Goal: Transaction & Acquisition: Purchase product/service

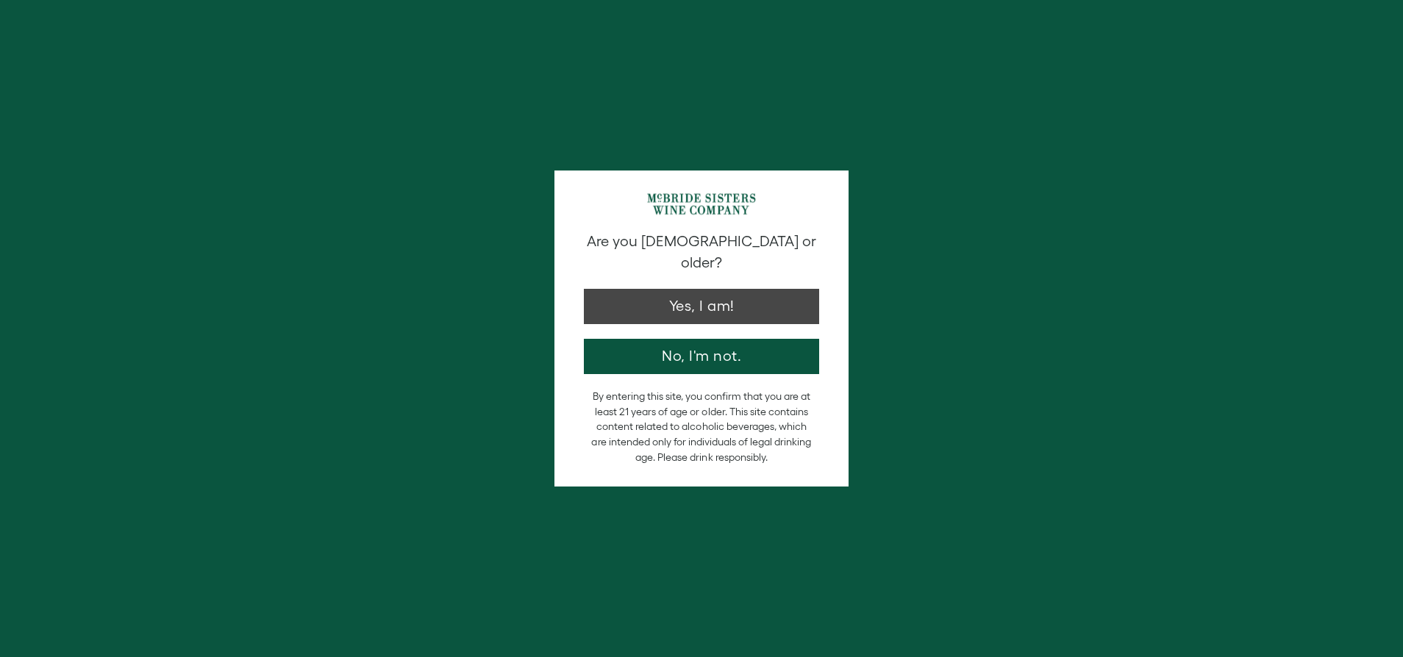
click at [694, 290] on button "Yes, I am!" at bounding box center [701, 306] width 235 height 35
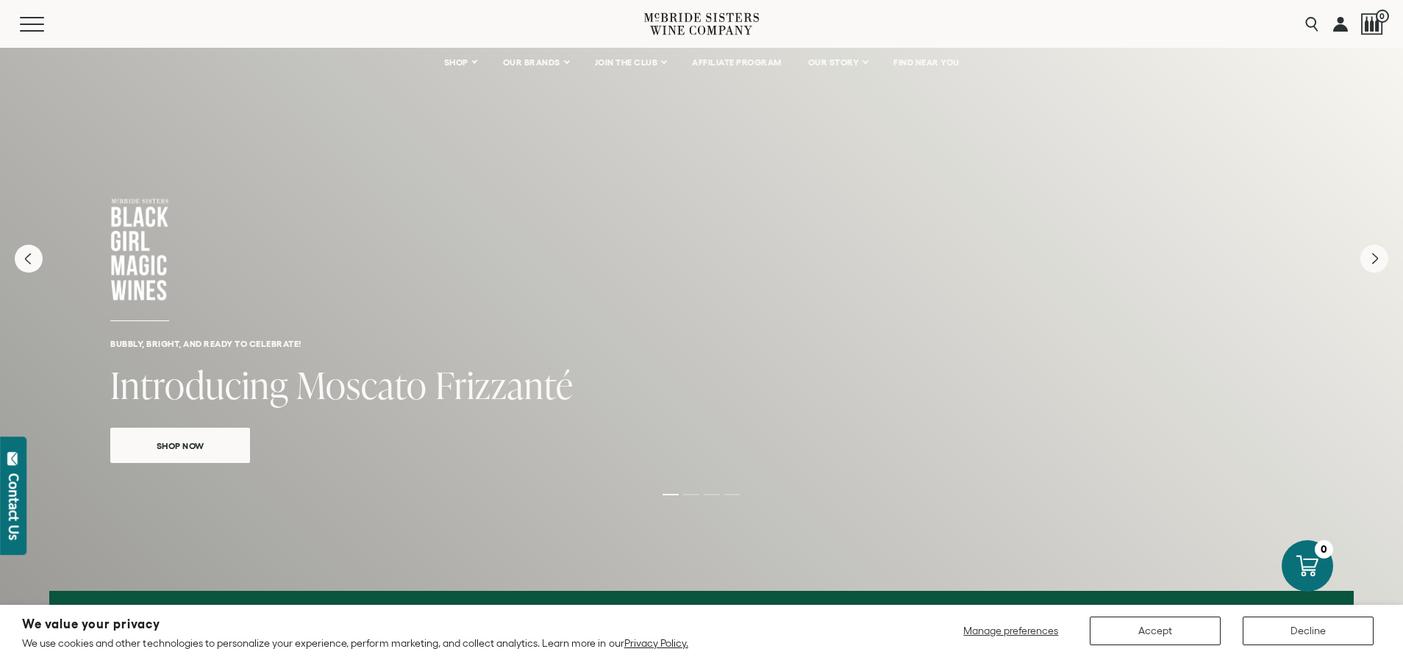
click at [188, 449] on span "Shop Now" at bounding box center [180, 446] width 99 height 17
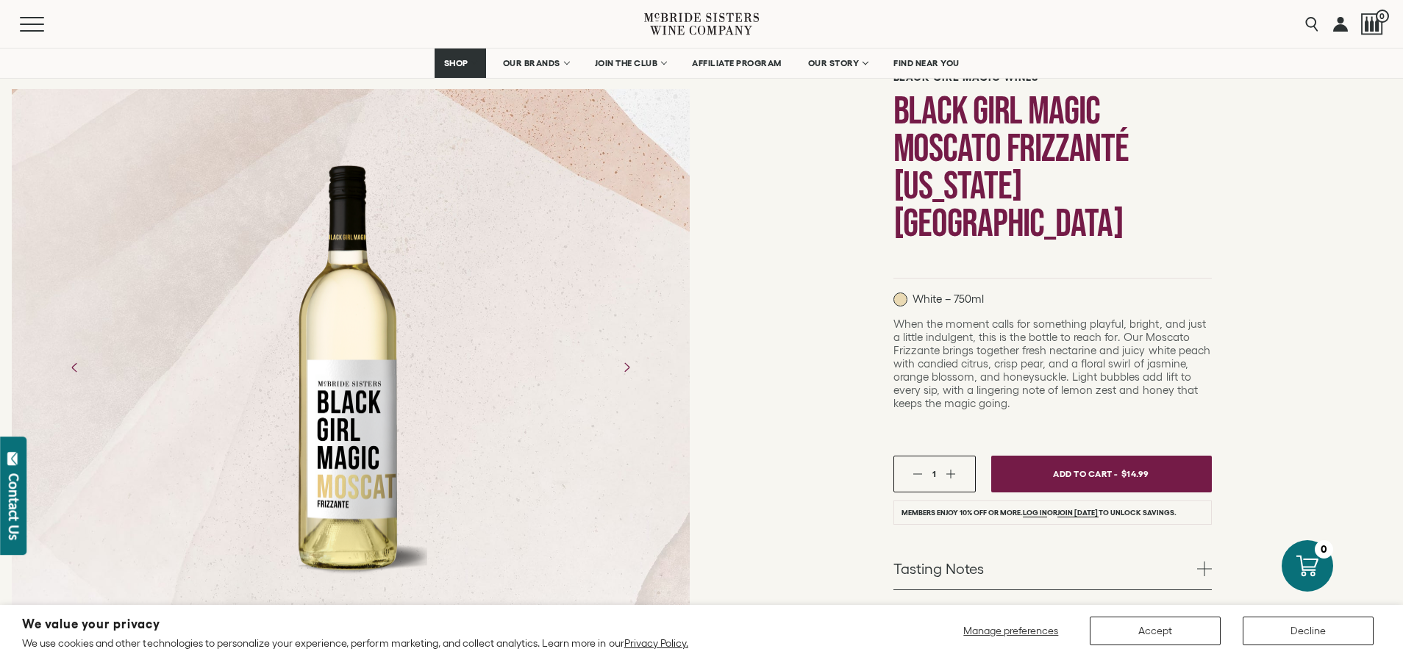
scroll to position [121, 0]
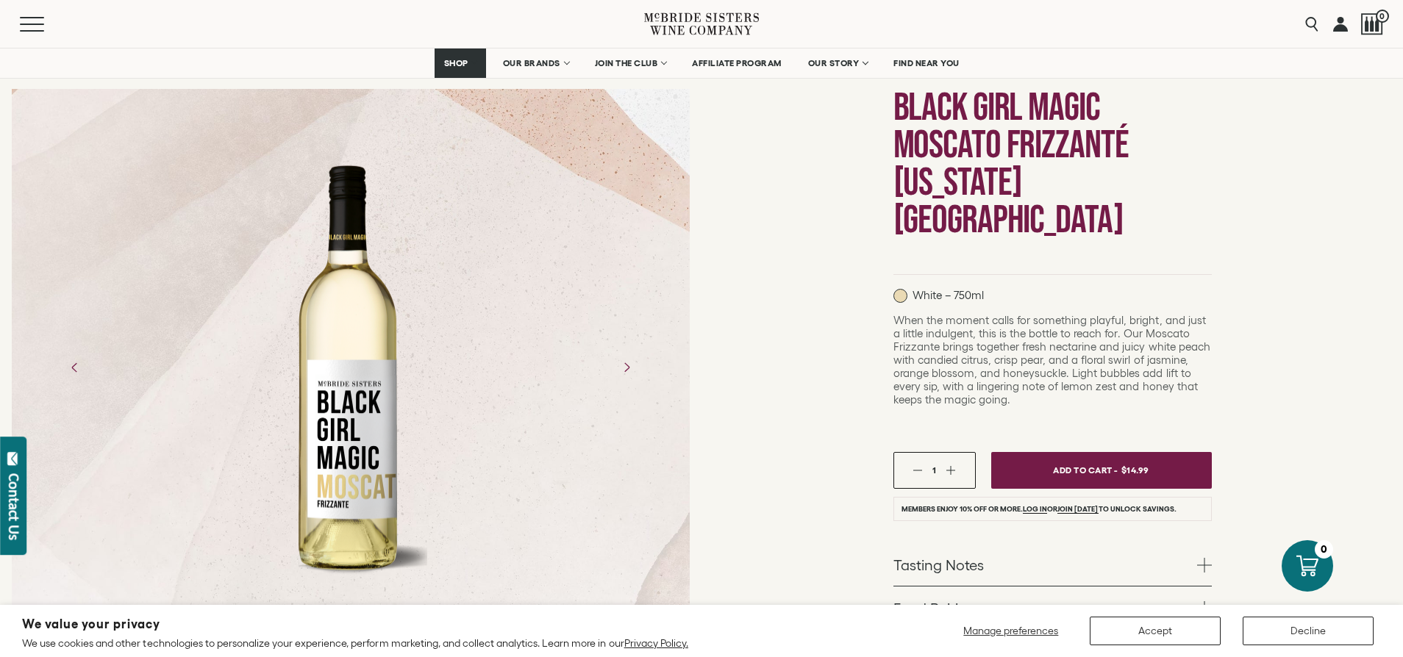
click at [1062, 460] on span "Add To Cart -" at bounding box center [1085, 470] width 65 height 21
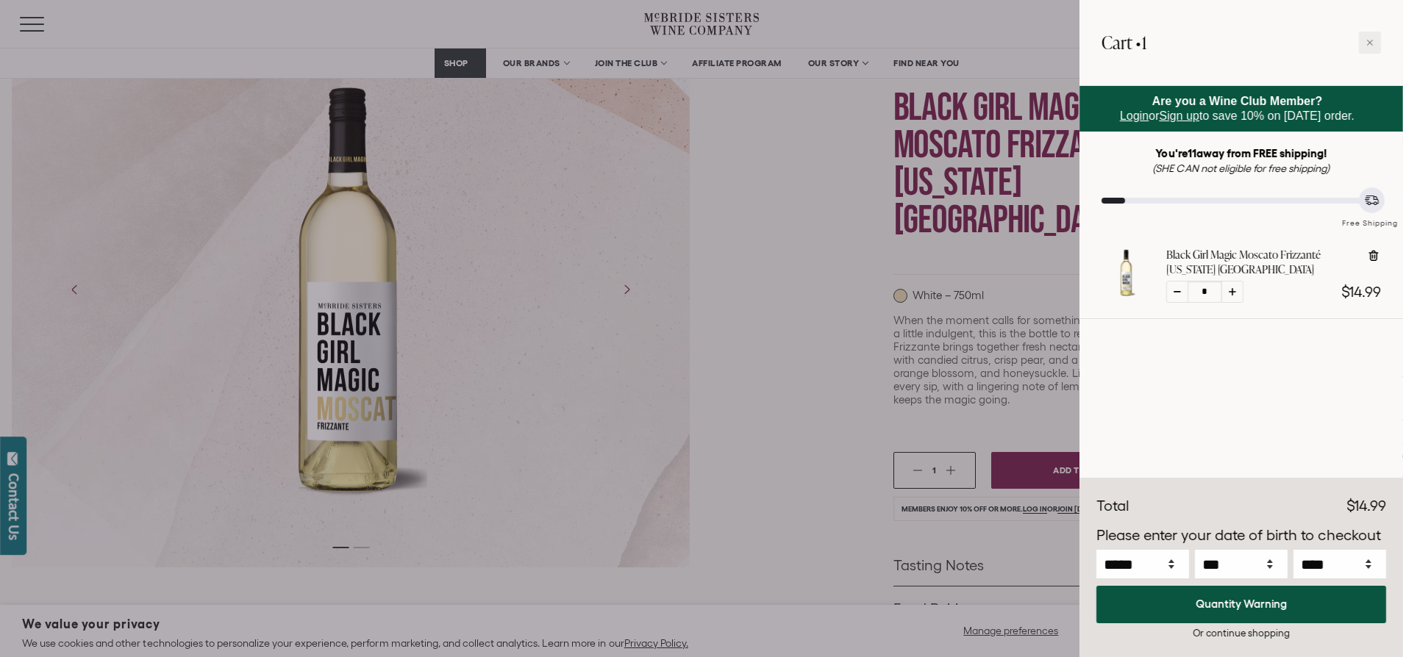
click at [40, 23] on div at bounding box center [701, 328] width 1403 height 657
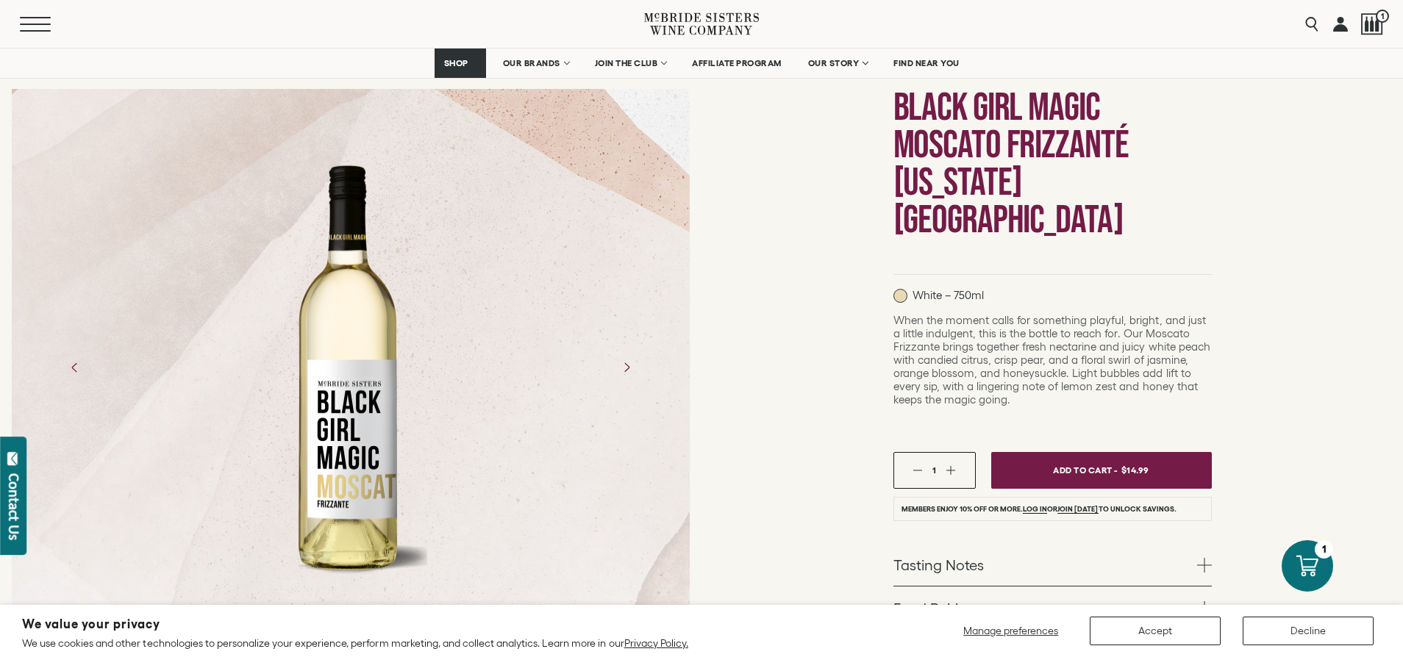
click at [40, 24] on span "Mobile Menu Trigger" at bounding box center [35, 24] width 31 height 1
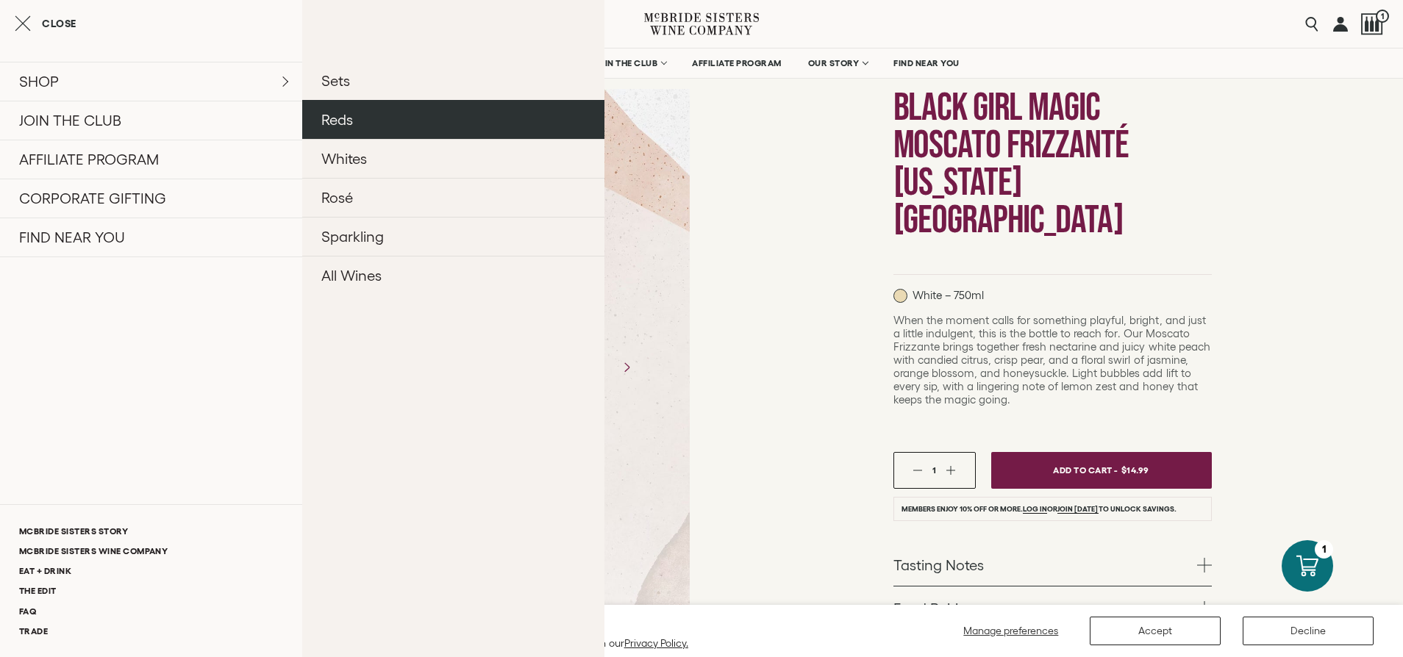
click at [337, 120] on link "Reds" at bounding box center [453, 119] width 302 height 39
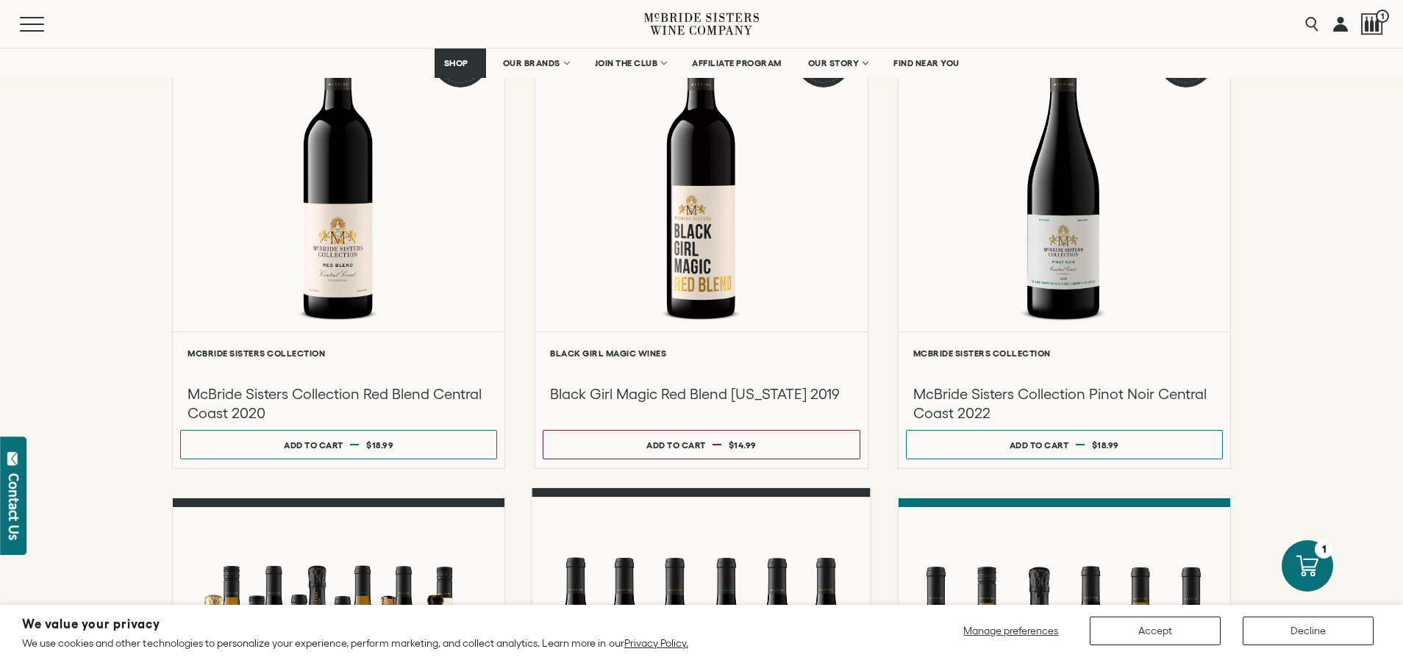
scroll to position [244, 0]
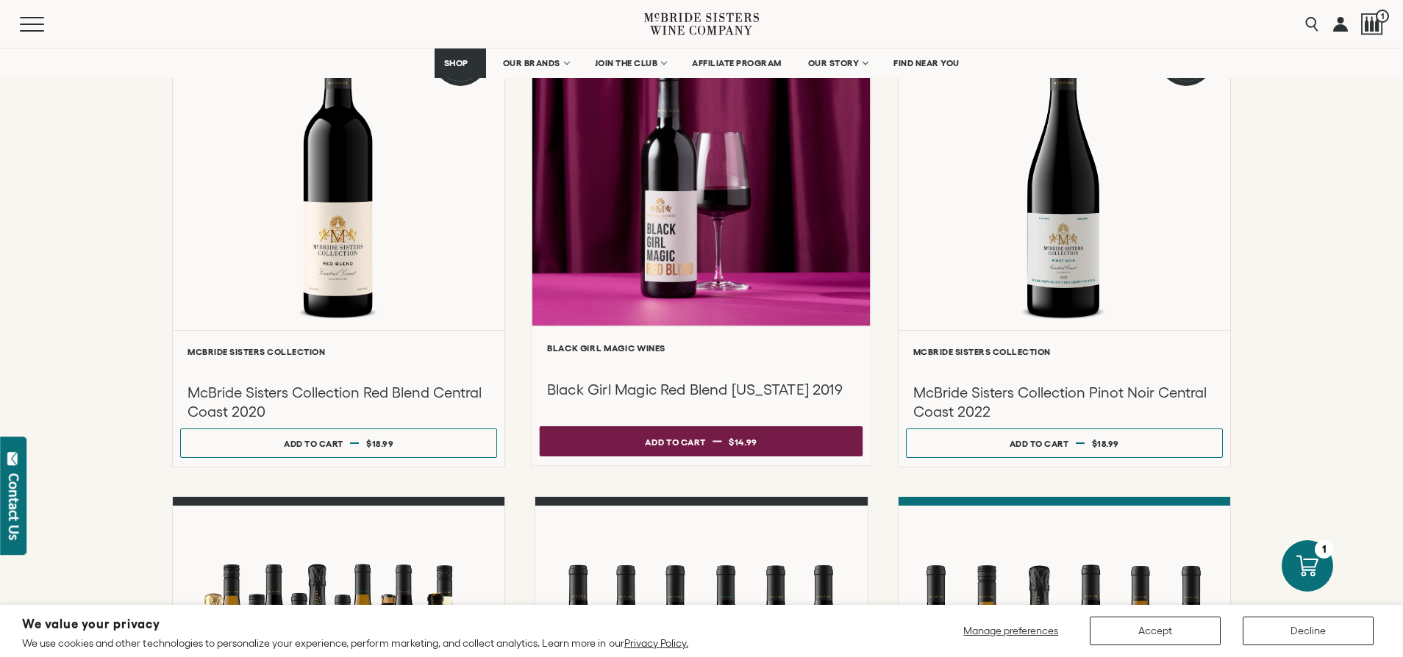
click at [687, 451] on div "Add to cart" at bounding box center [676, 442] width 60 height 22
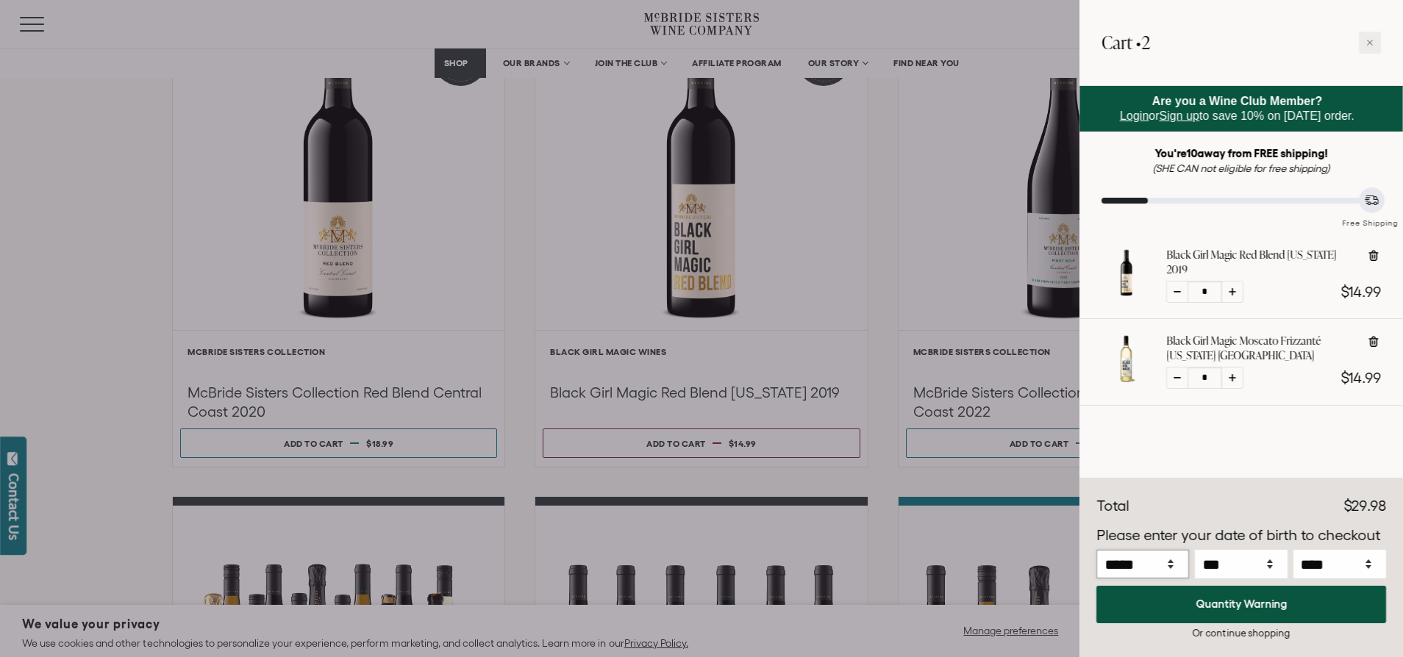
select select "*"
select select "**"
select select "****"
click at [1257, 632] on div "Or continue shopping" at bounding box center [1241, 634] width 290 height 14
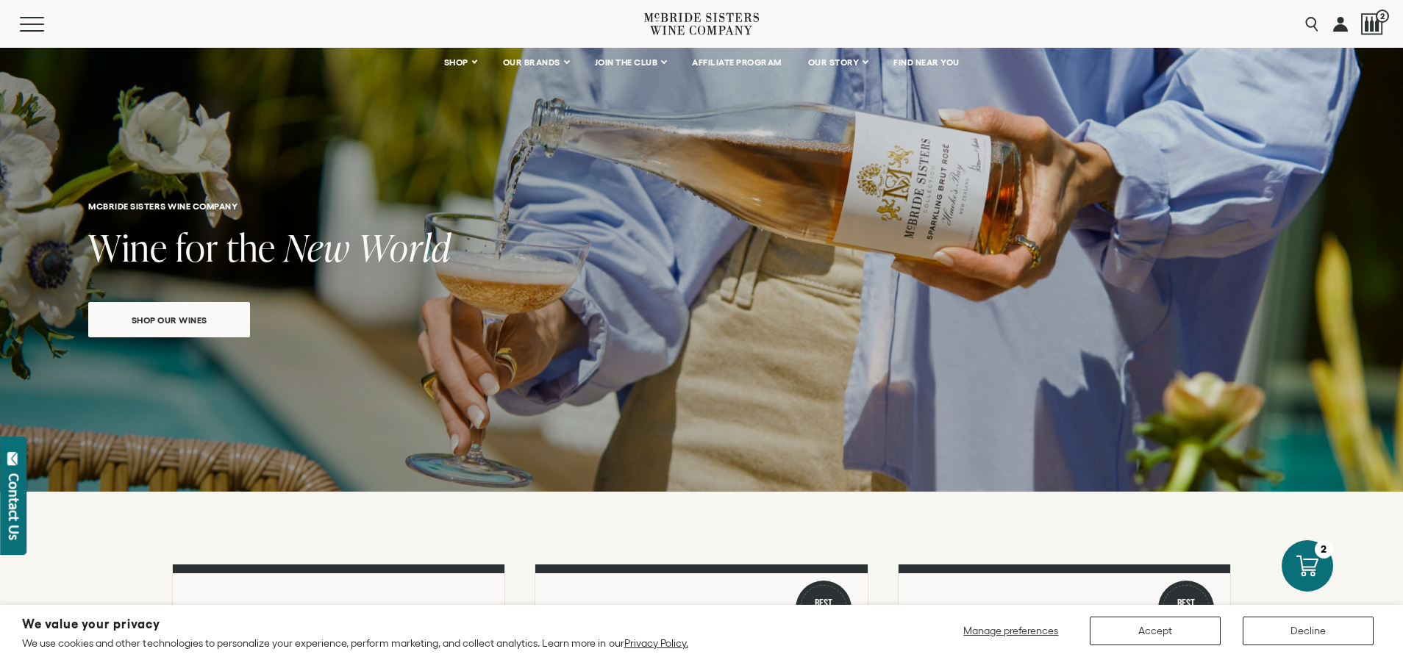
click at [1177, 631] on button "Accept" at bounding box center [1155, 631] width 131 height 29
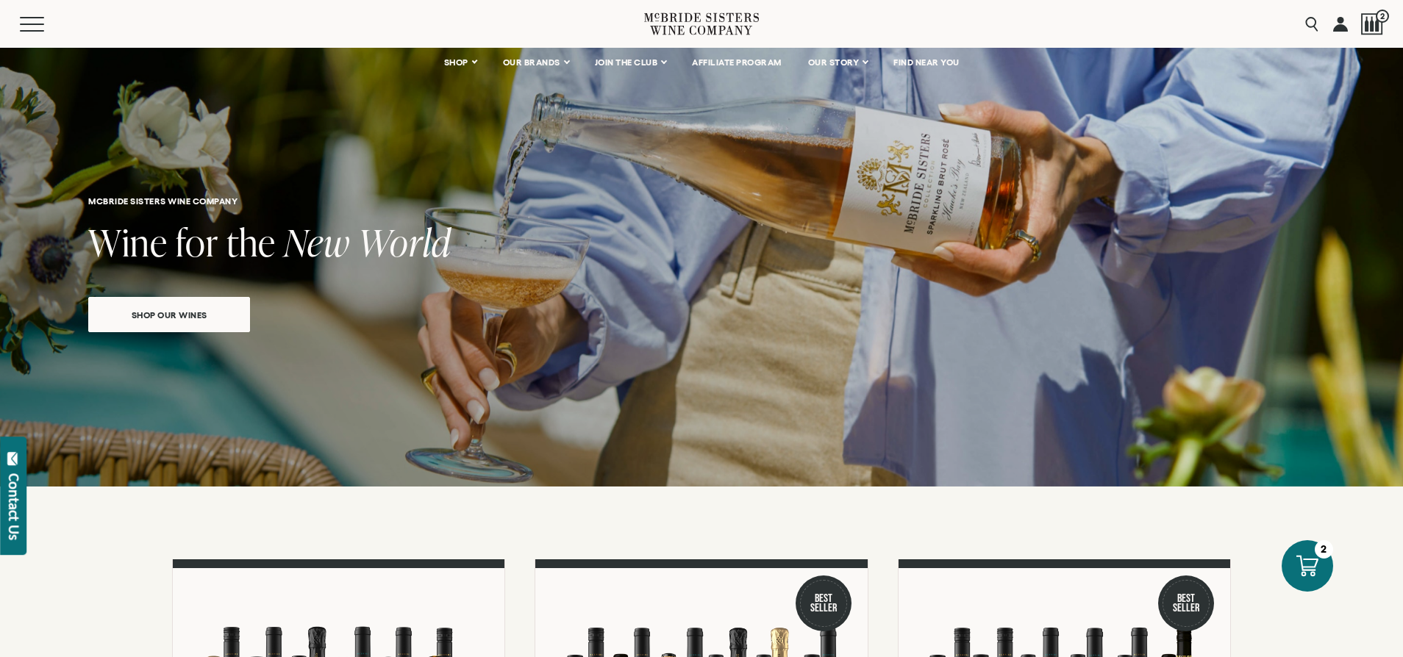
scroll to position [7, 0]
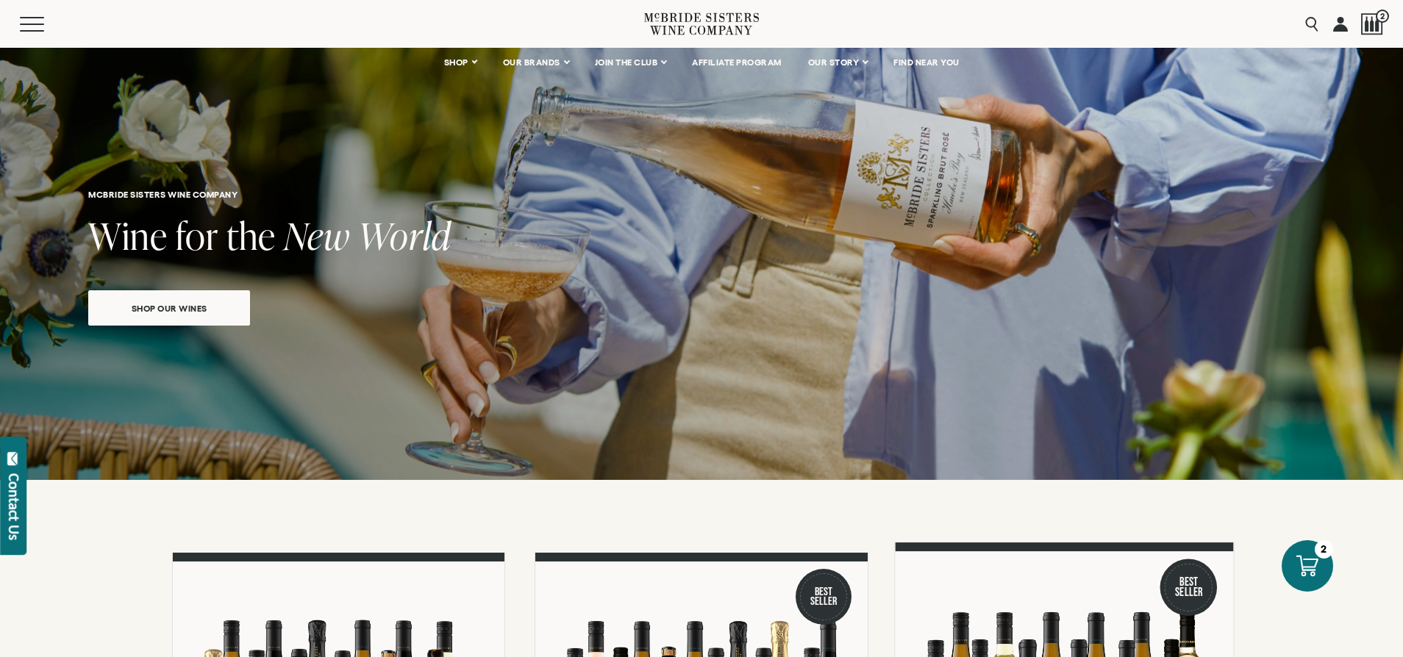
select select "****"
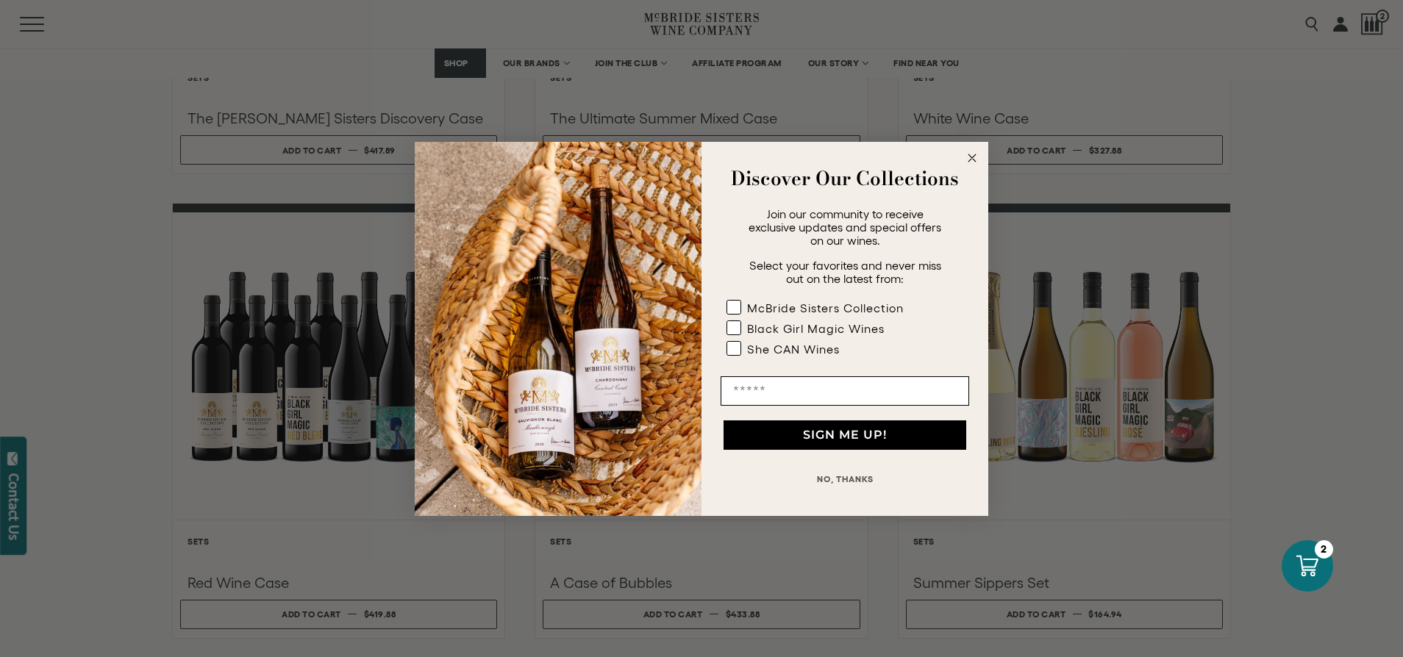
scroll to position [829, 0]
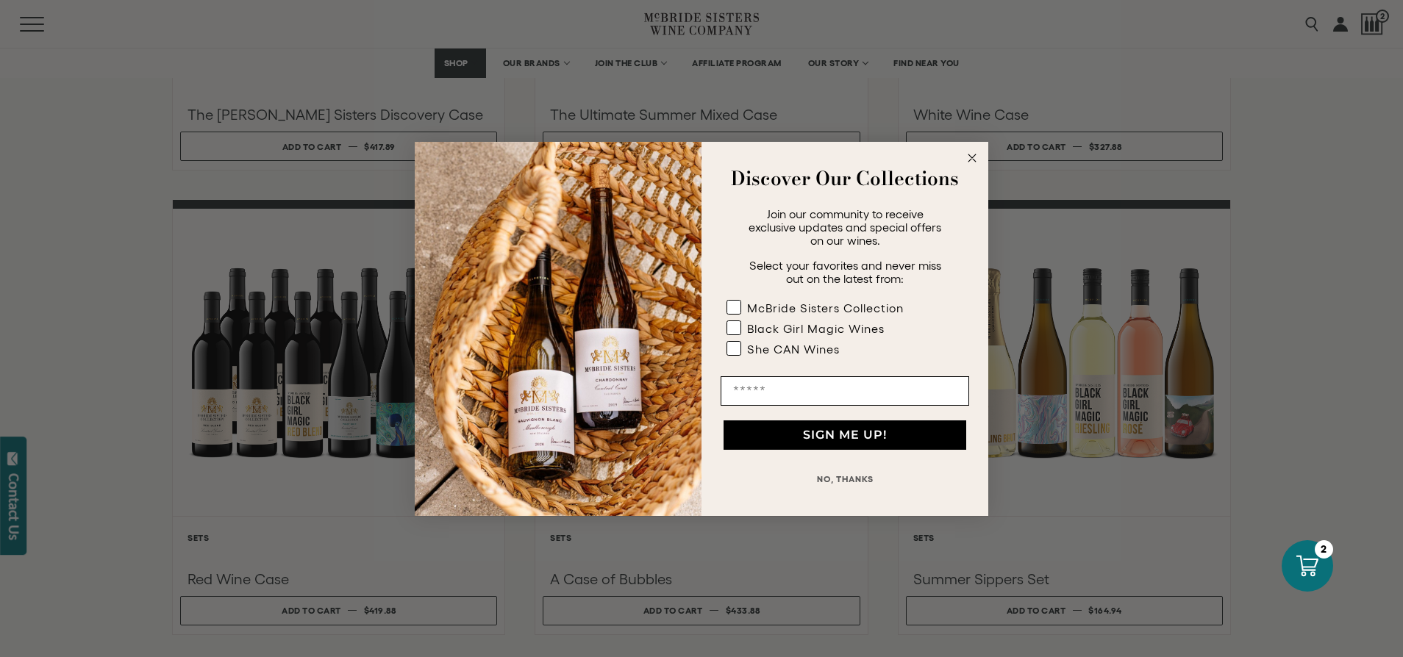
click at [970, 155] on icon "Close dialog" at bounding box center [972, 157] width 7 height 7
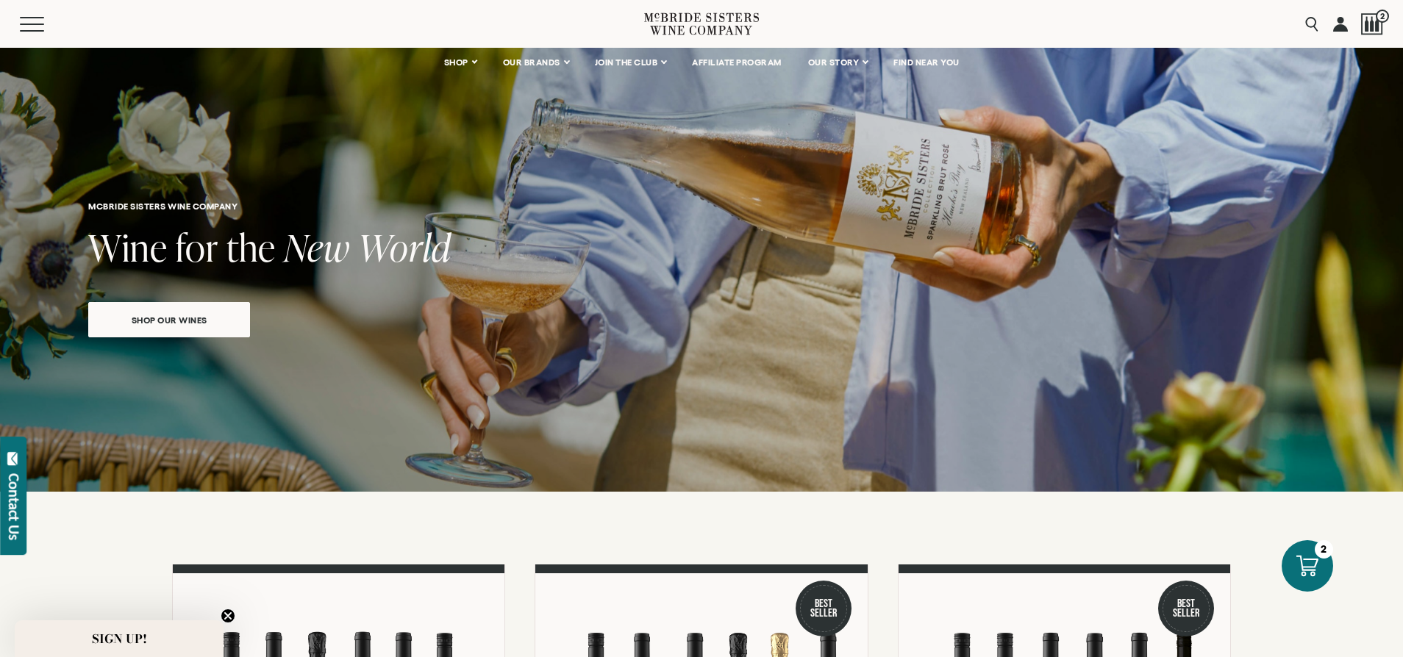
scroll to position [0, 0]
click at [1363, 27] on div at bounding box center [1372, 24] width 22 height 22
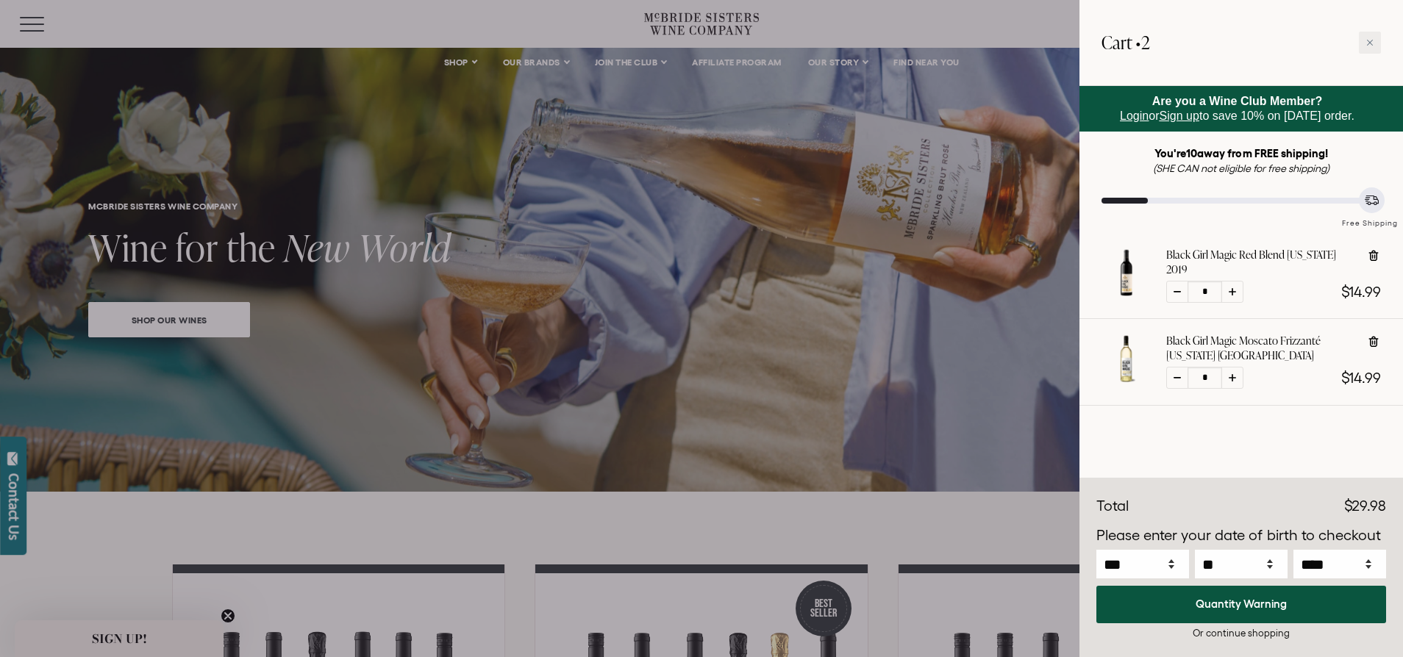
click at [40, 25] on div at bounding box center [701, 328] width 1403 height 657
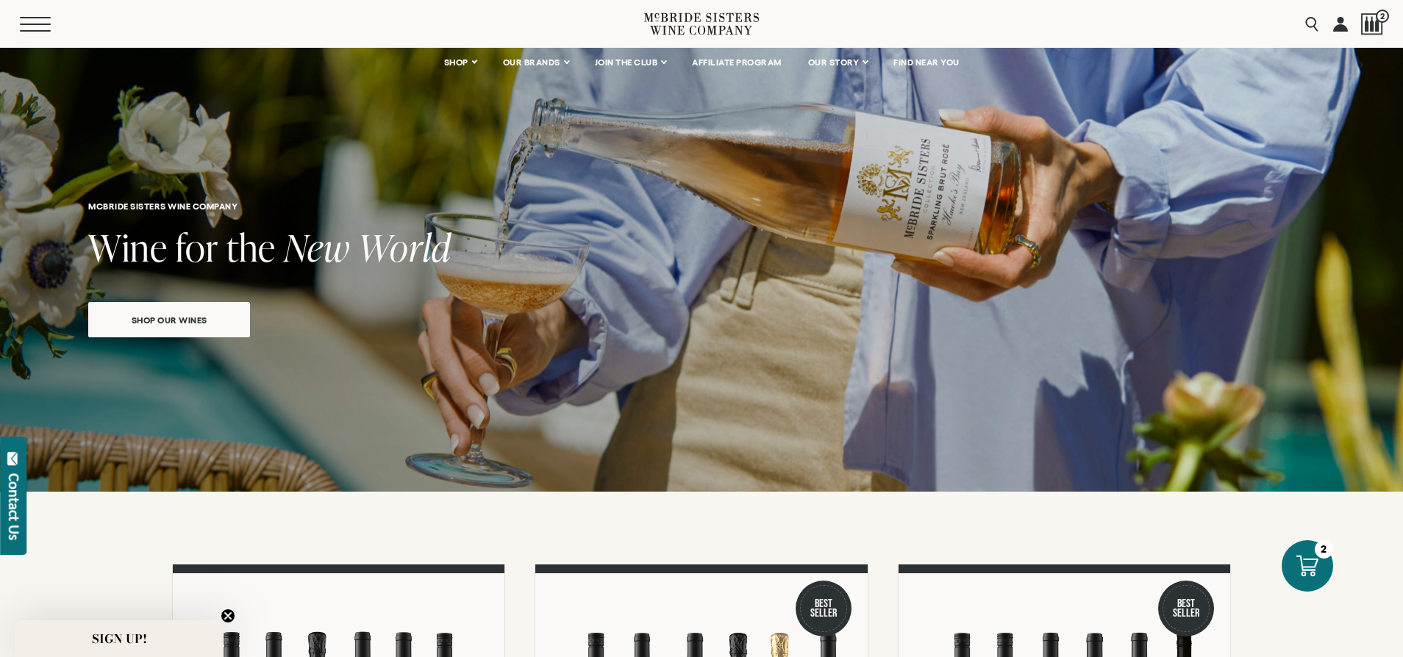
click at [34, 24] on span "Mobile Menu Trigger" at bounding box center [35, 24] width 31 height 1
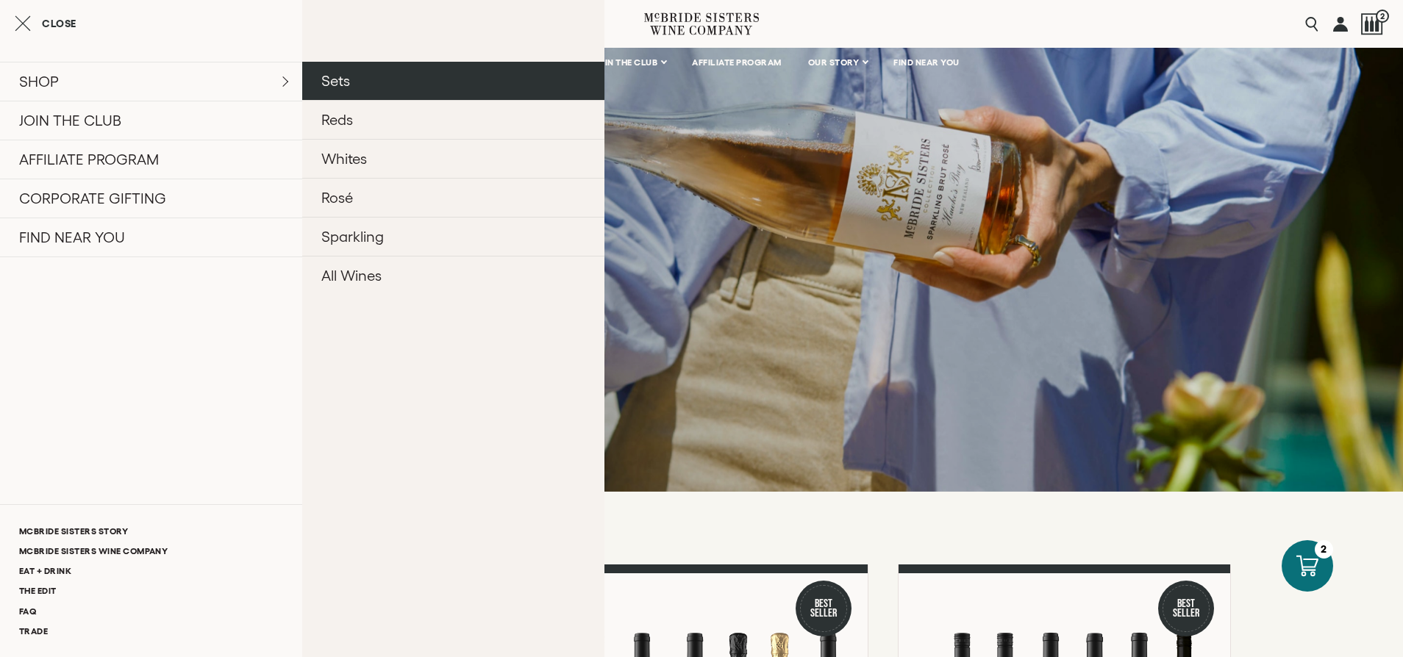
click at [334, 86] on link "Sets" at bounding box center [453, 81] width 302 height 38
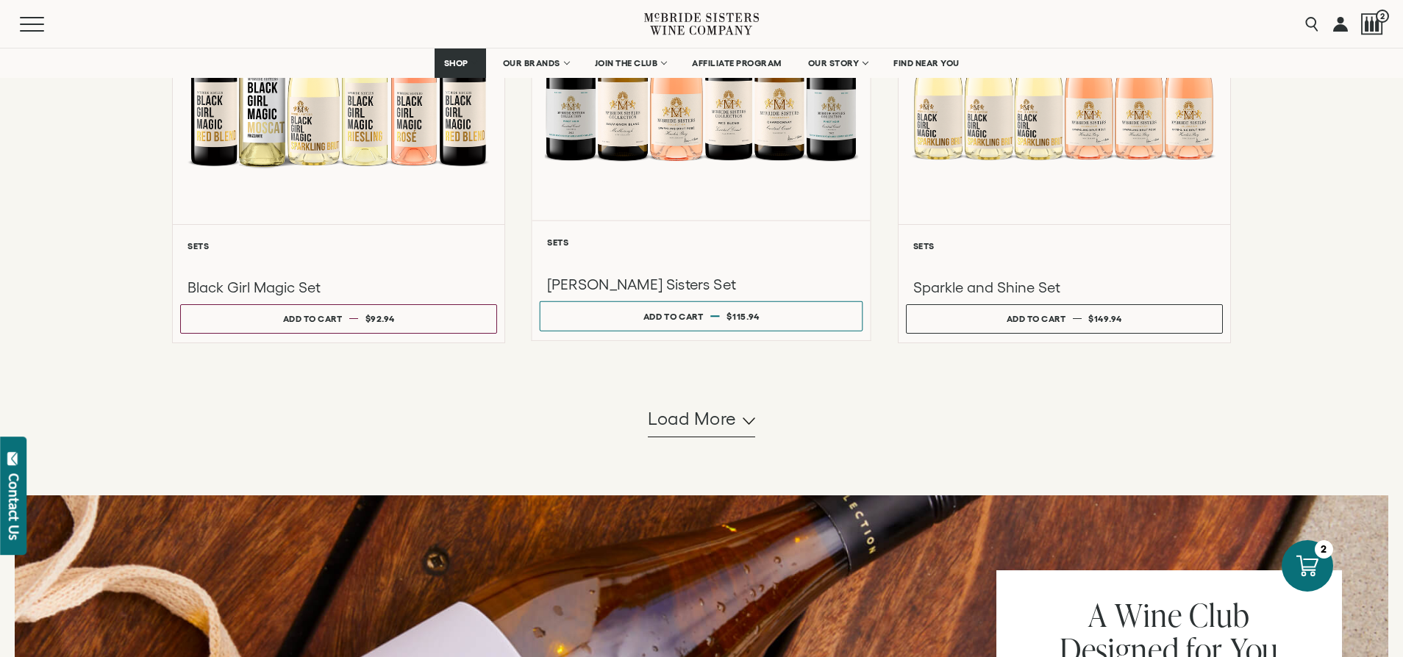
scroll to position [1280, 0]
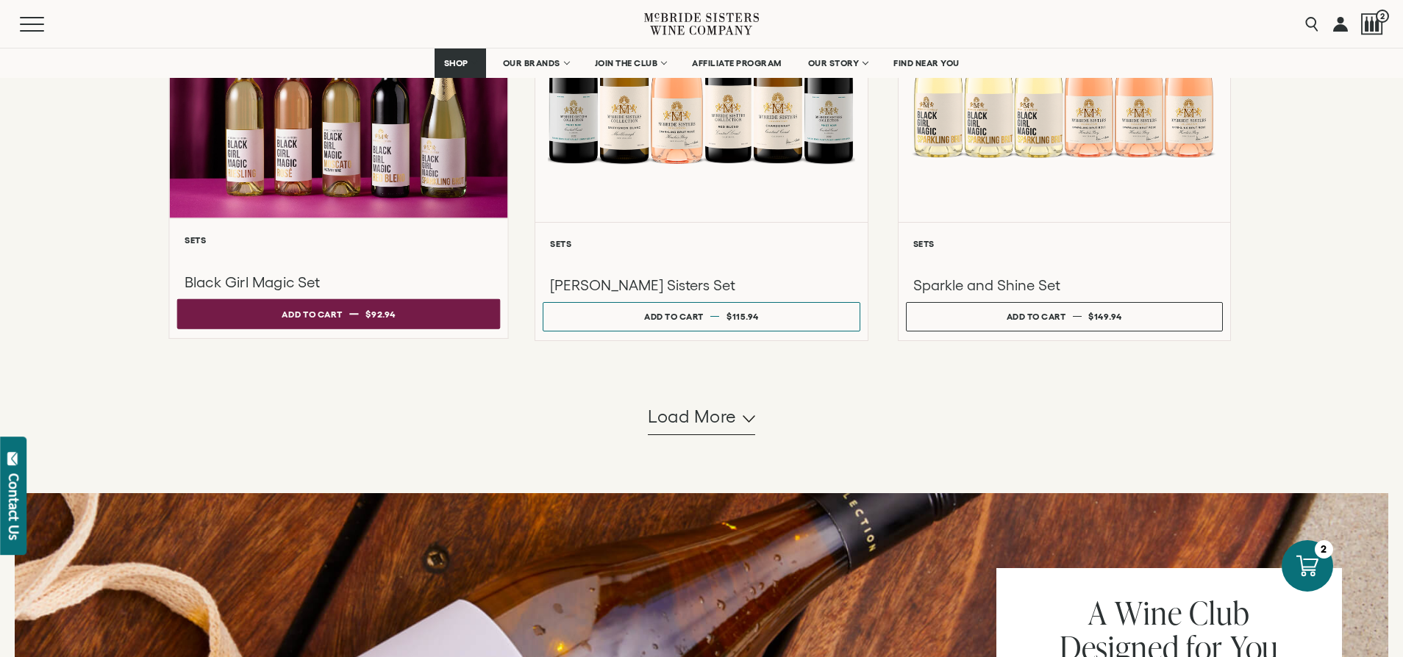
click at [340, 326] on div "Add to cart" at bounding box center [312, 315] width 60 height 22
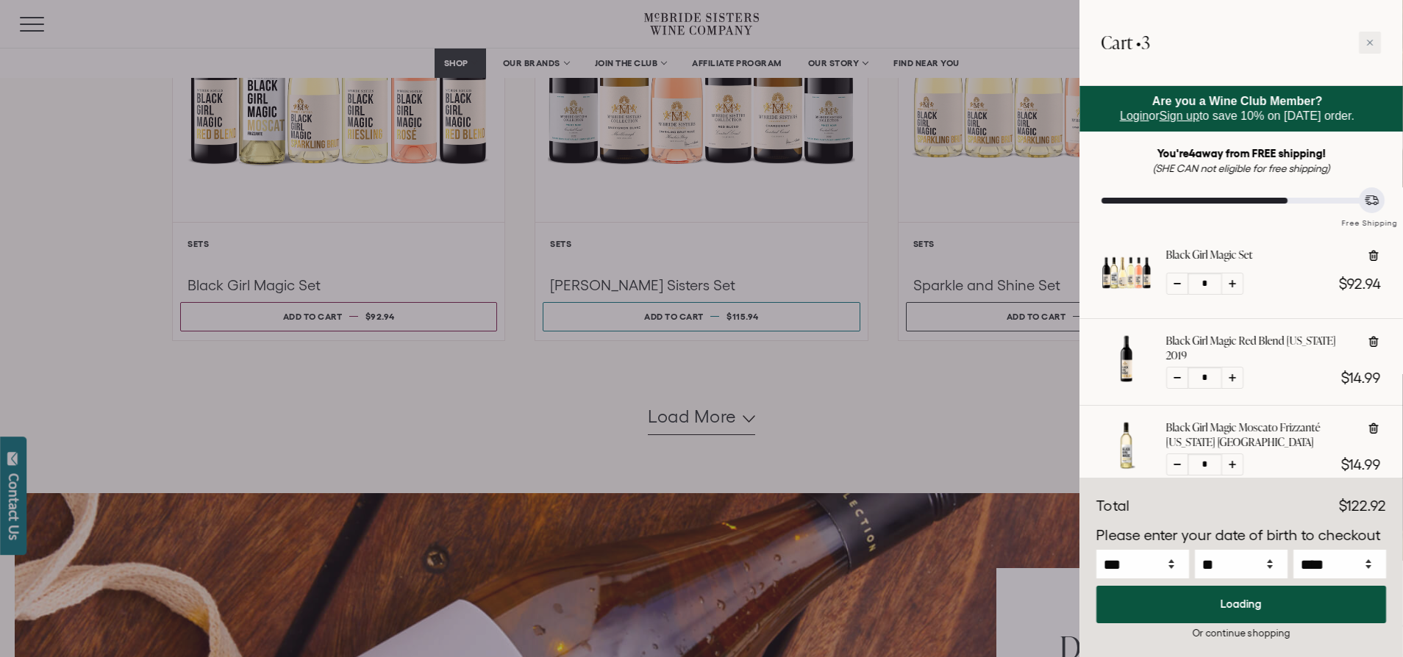
select select "****"
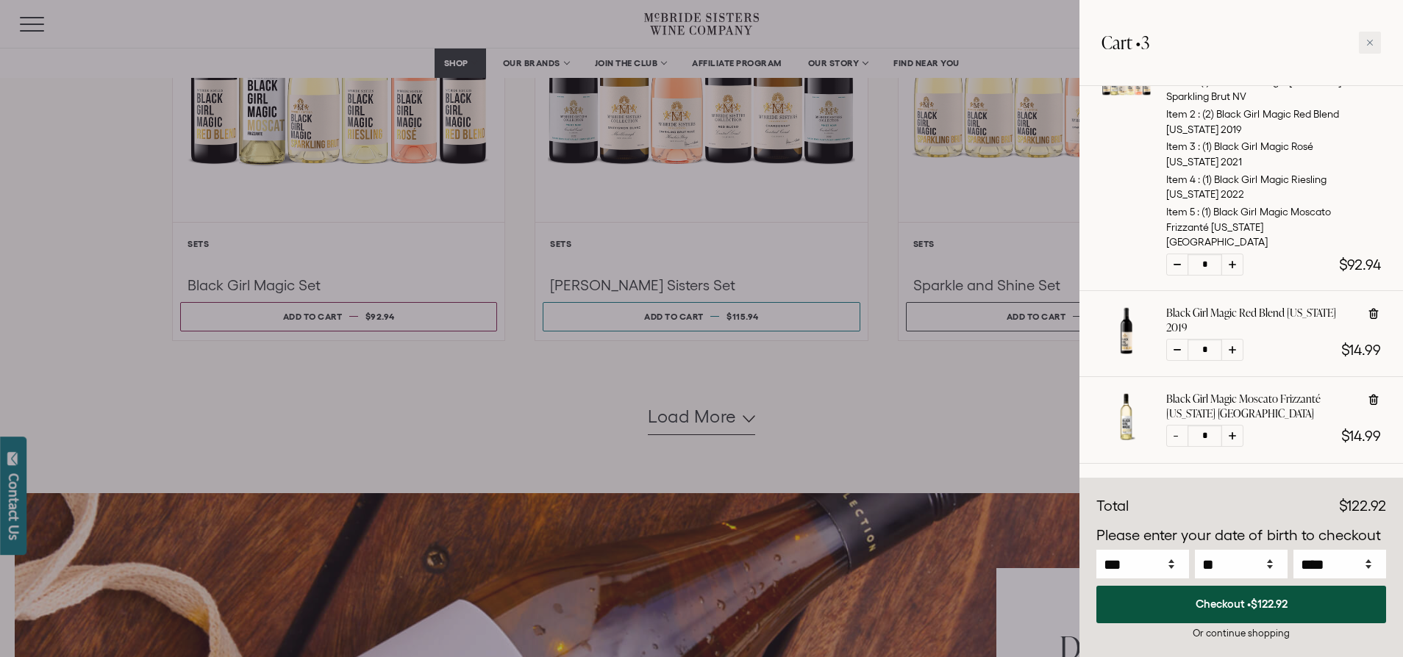
scroll to position [191, 0]
click at [1377, 310] on icon at bounding box center [1374, 315] width 10 height 11
type input "*"
select select "****"
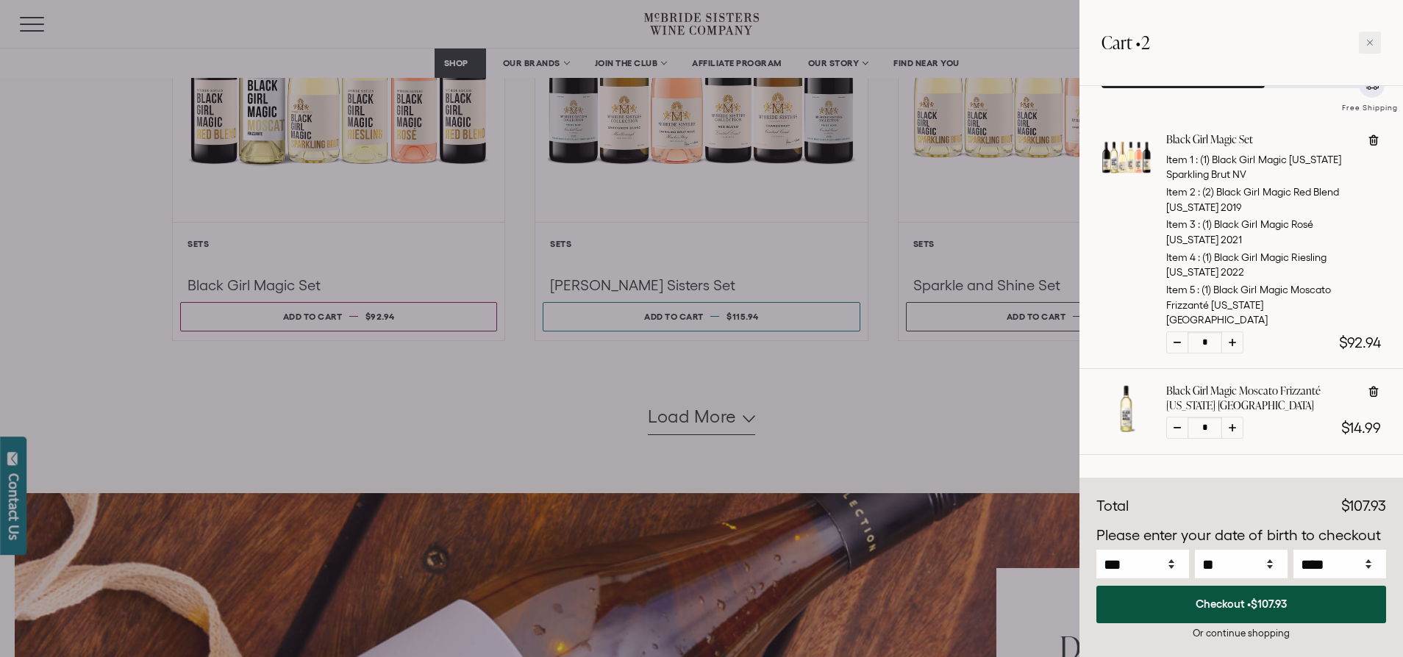
scroll to position [115, 0]
click at [1377, 387] on icon at bounding box center [1374, 392] width 10 height 11
type input "*"
select select "****"
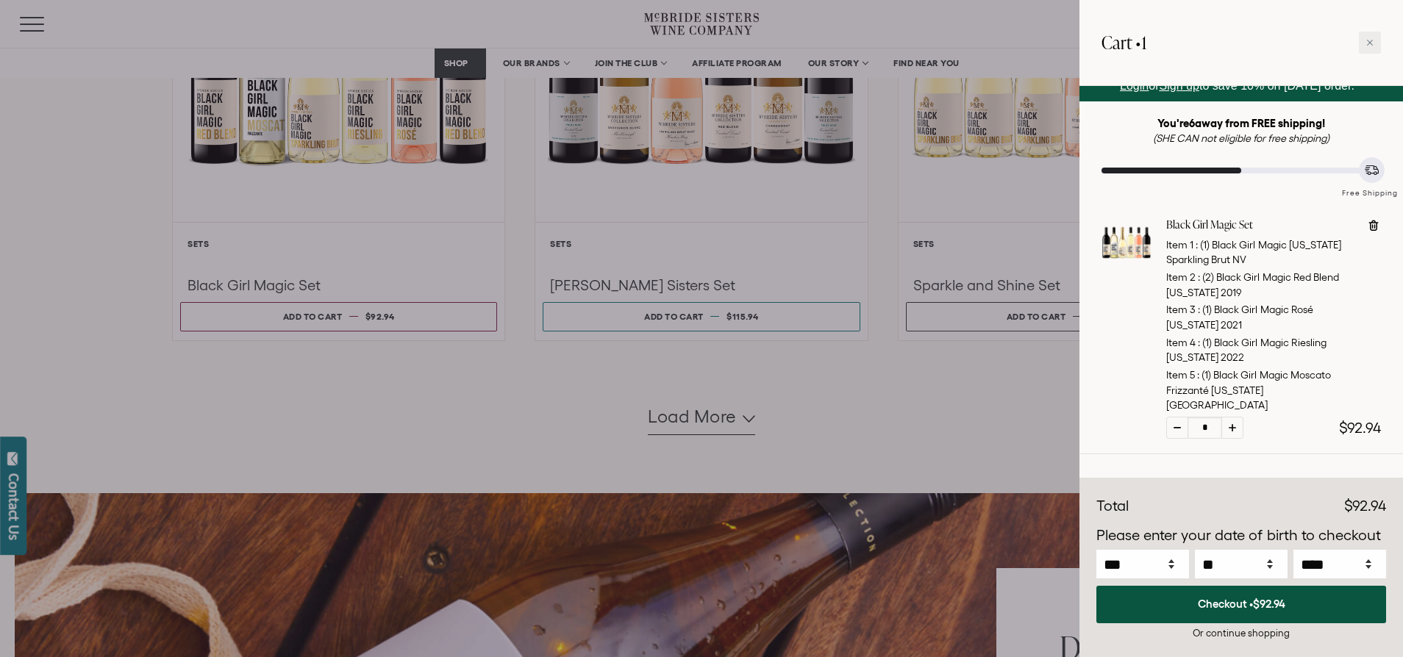
scroll to position [29, 0]
click at [920, 65] on div at bounding box center [701, 328] width 1403 height 657
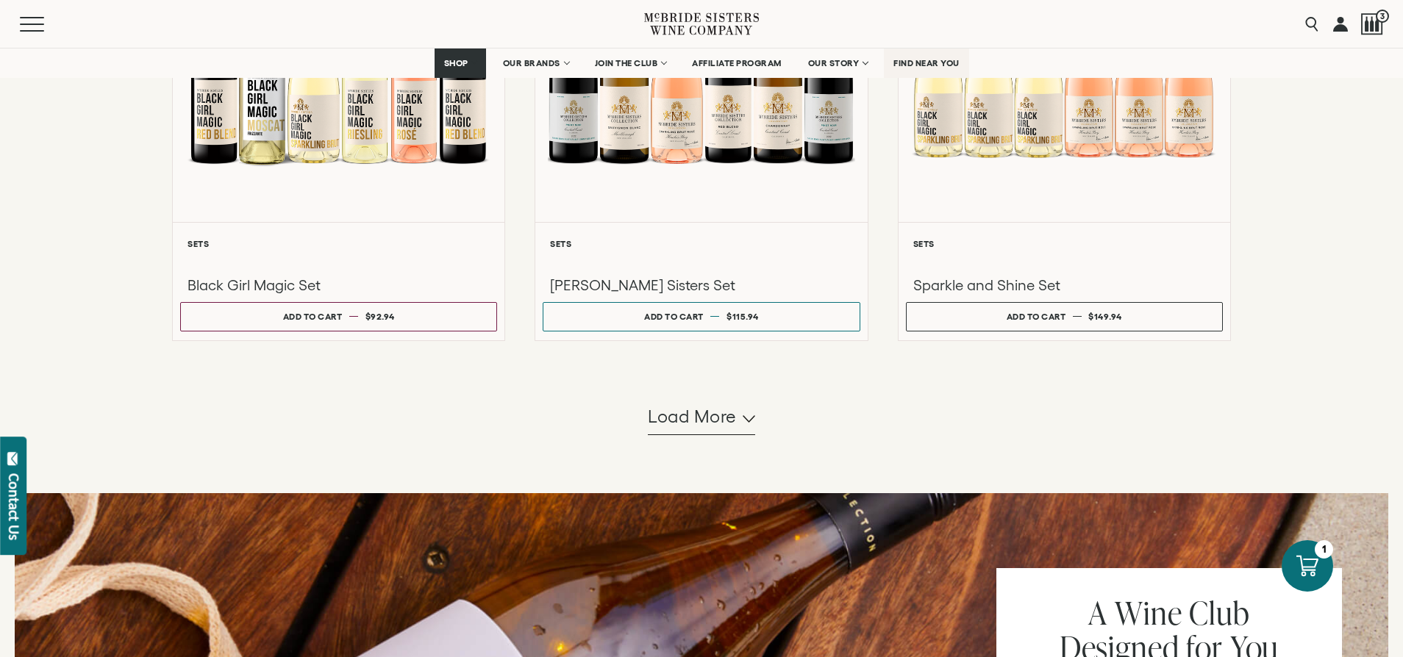
click at [921, 65] on span "FIND NEAR YOU" at bounding box center [927, 63] width 66 height 10
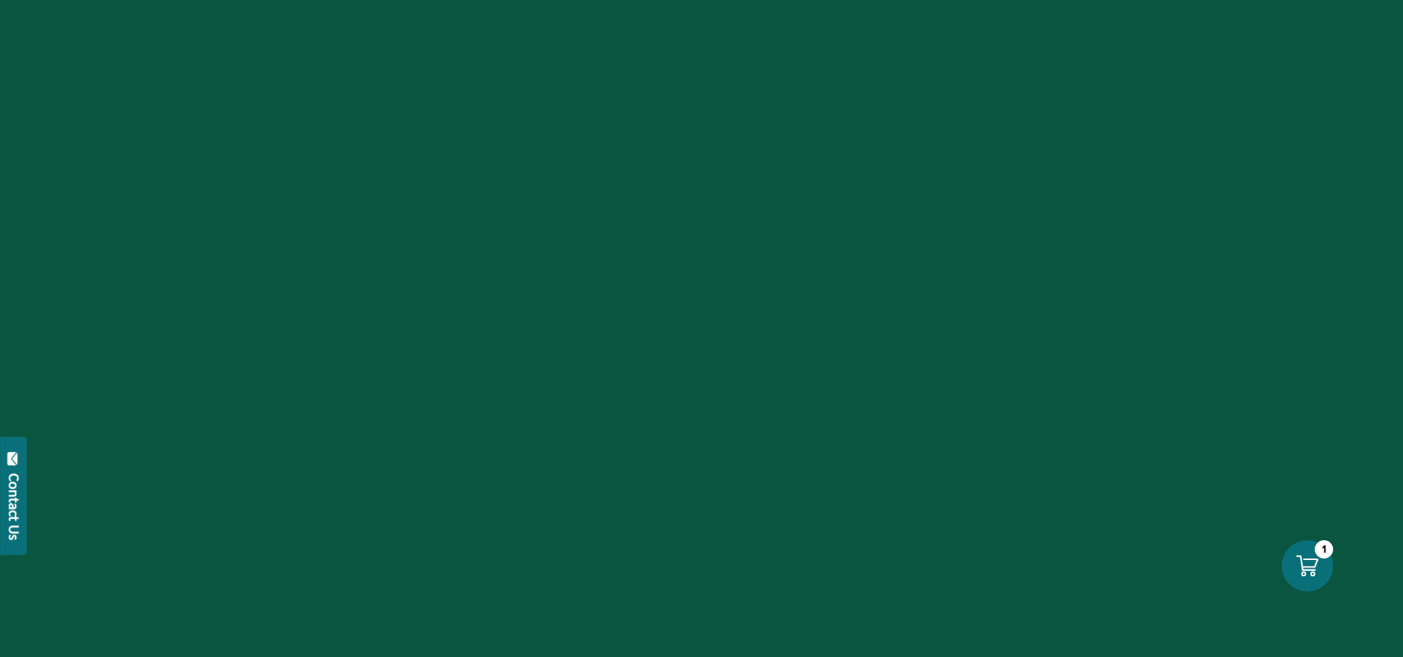
select select "****"
